Goal: Check status

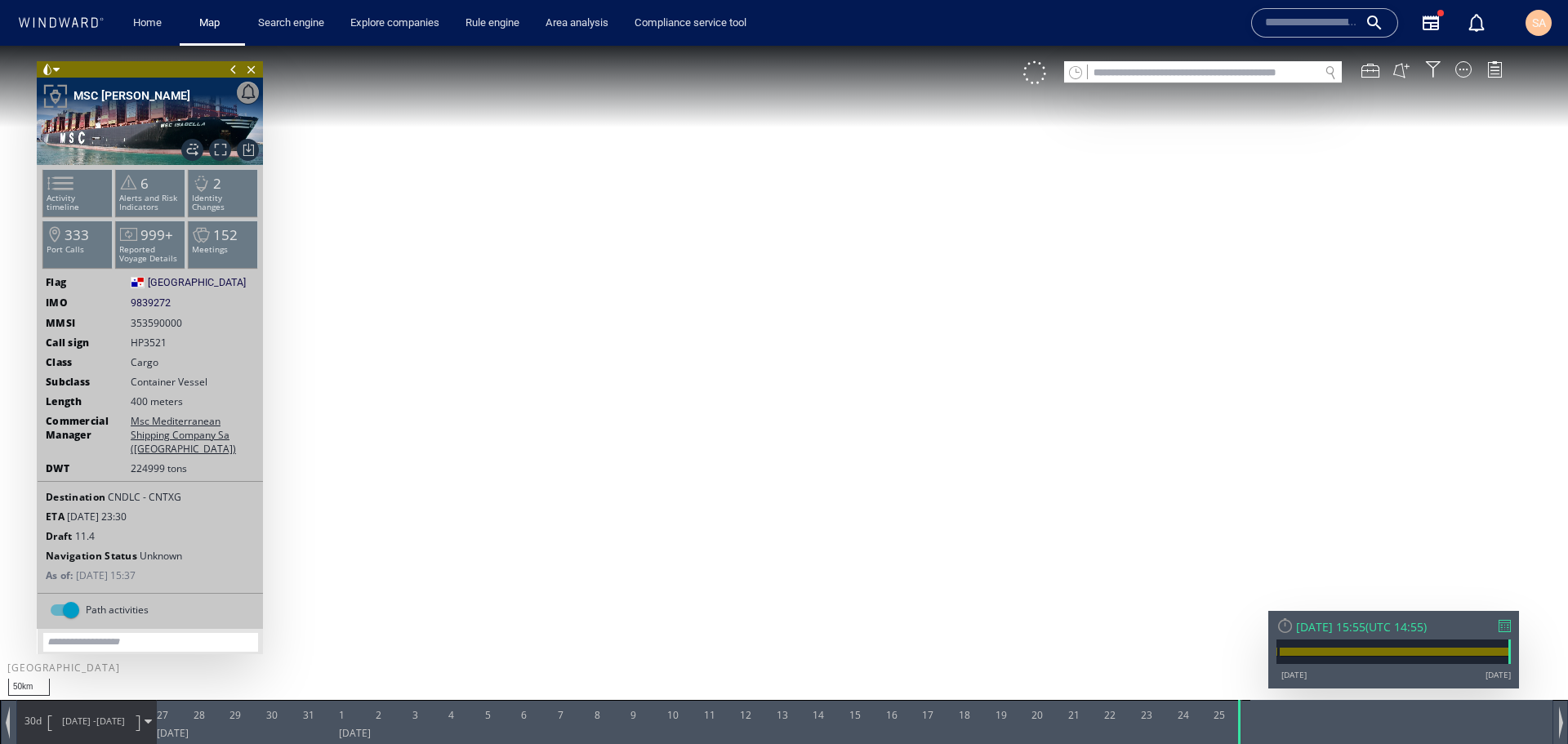
click at [207, 567] on div "Destination CNDLC - CNTXG ETA [DATE] 23:30 Draft 11.4 Navigation Status Unknown…" at bounding box center [150, 535] width 225 height 108
click at [596, 449] on canvas "Map" at bounding box center [784, 387] width 1568 height 682
click at [1280, 623] on div at bounding box center [1284, 625] width 17 height 17
drag, startPoint x: 999, startPoint y: 483, endPoint x: 911, endPoint y: 442, distance: 97.1
click at [911, 442] on canvas "Map" at bounding box center [784, 387] width 1568 height 682
